Goal: Task Accomplishment & Management: Use online tool/utility

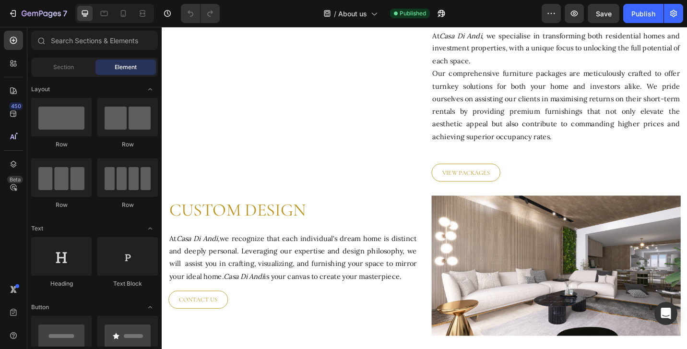
scroll to position [888, 0]
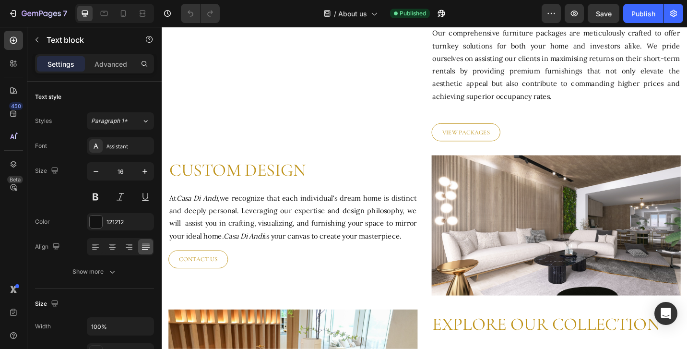
click at [483, 124] on p "At [GEOGRAPHIC_DATA] , we specialise in transforming both residential homes and…" at bounding box center [593, 55] width 271 height 138
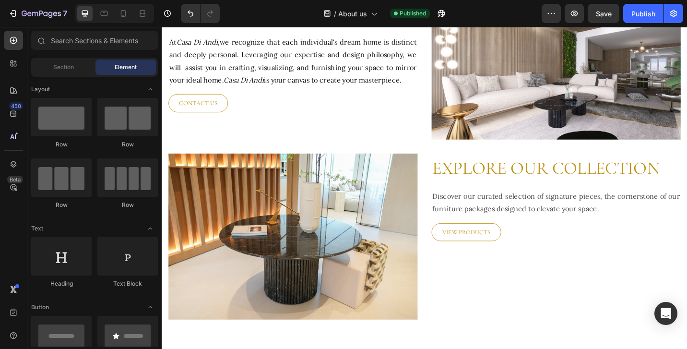
scroll to position [1036, 0]
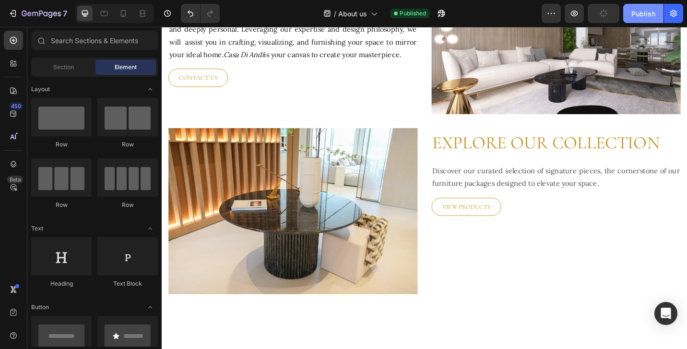
click at [646, 13] on div "Publish" at bounding box center [643, 14] width 24 height 10
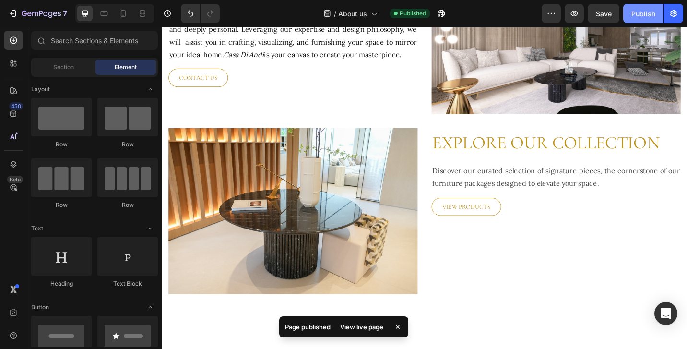
scroll to position [0, 0]
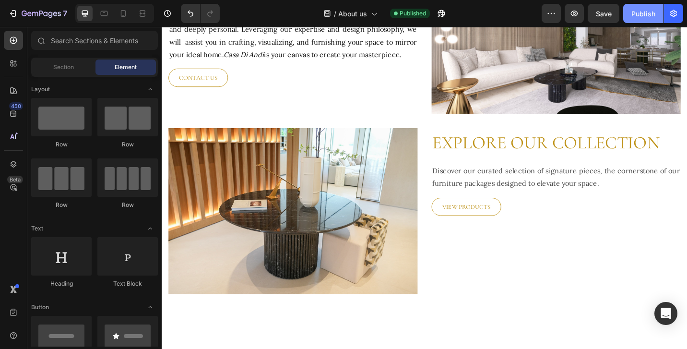
click at [636, 18] on button "Publish" at bounding box center [643, 13] width 40 height 19
click at [128, 15] on div at bounding box center [123, 13] width 15 height 15
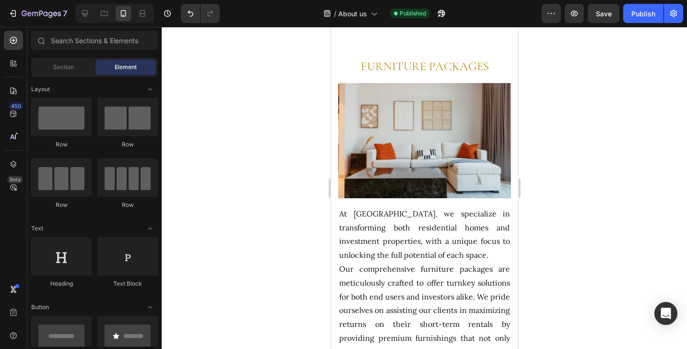
scroll to position [1077, 0]
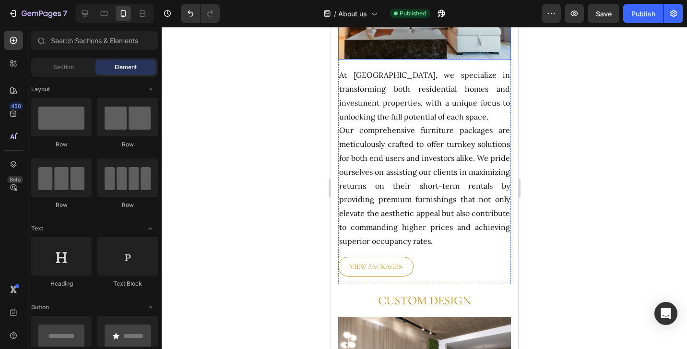
click at [400, 59] on img at bounding box center [424, 1] width 173 height 115
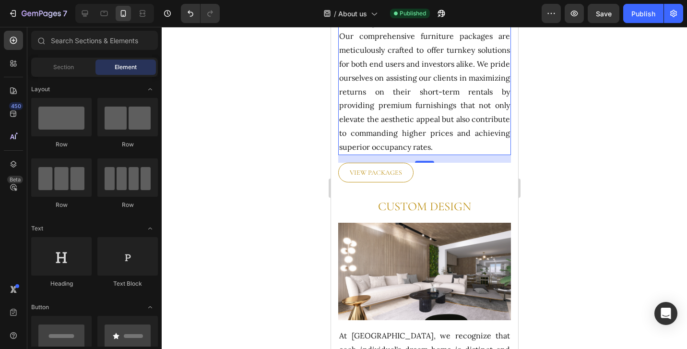
click at [399, 154] on p "At [GEOGRAPHIC_DATA], we specialize in transforming both residential homes and …" at bounding box center [424, 63] width 171 height 179
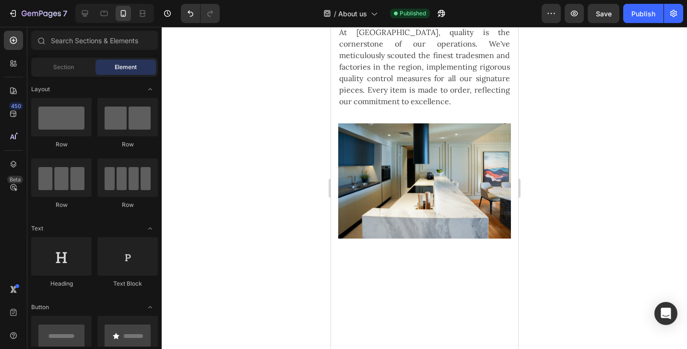
scroll to position [339, 0]
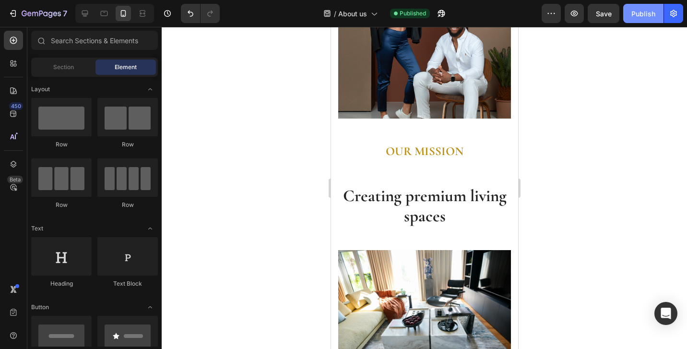
click at [645, 14] on div "Publish" at bounding box center [643, 14] width 24 height 10
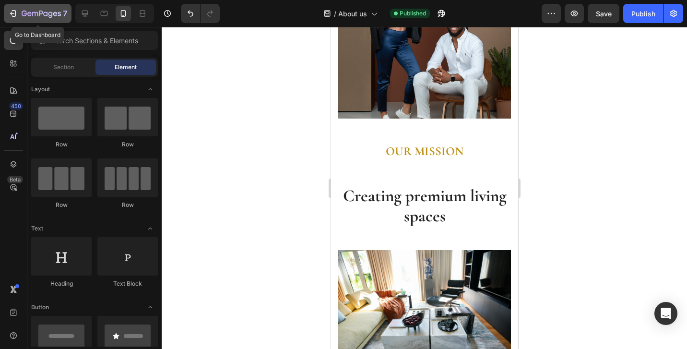
click at [51, 17] on icon "button" at bounding box center [50, 15] width 4 height 6
